Goal: Find specific page/section: Find specific page/section

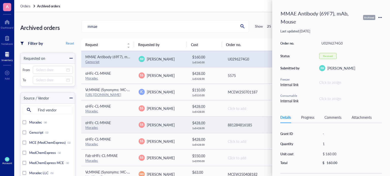
click at [238, 121] on td "881284816185" at bounding box center [249, 125] width 53 height 16
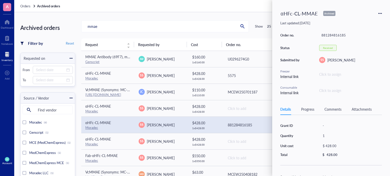
click at [236, 123] on div "881284816185" at bounding box center [250, 125] width 45 height 6
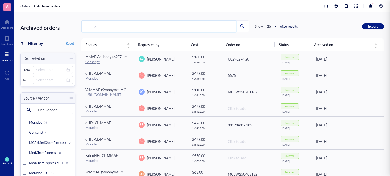
click at [226, 23] on input "mmae" at bounding box center [158, 27] width 155 height 12
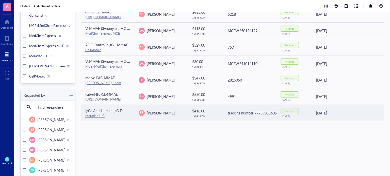
scroll to position [63, 0]
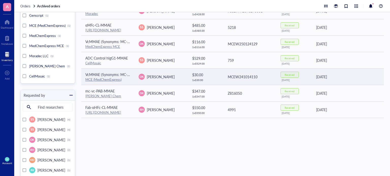
click at [116, 74] on span "VcMMAE (Synonyms: MC-Val-Cit-PAB-MMAE; mc-vc-PAB-MMAE)" at bounding box center [137, 74] width 105 height 5
